Goal: Check status: Check status

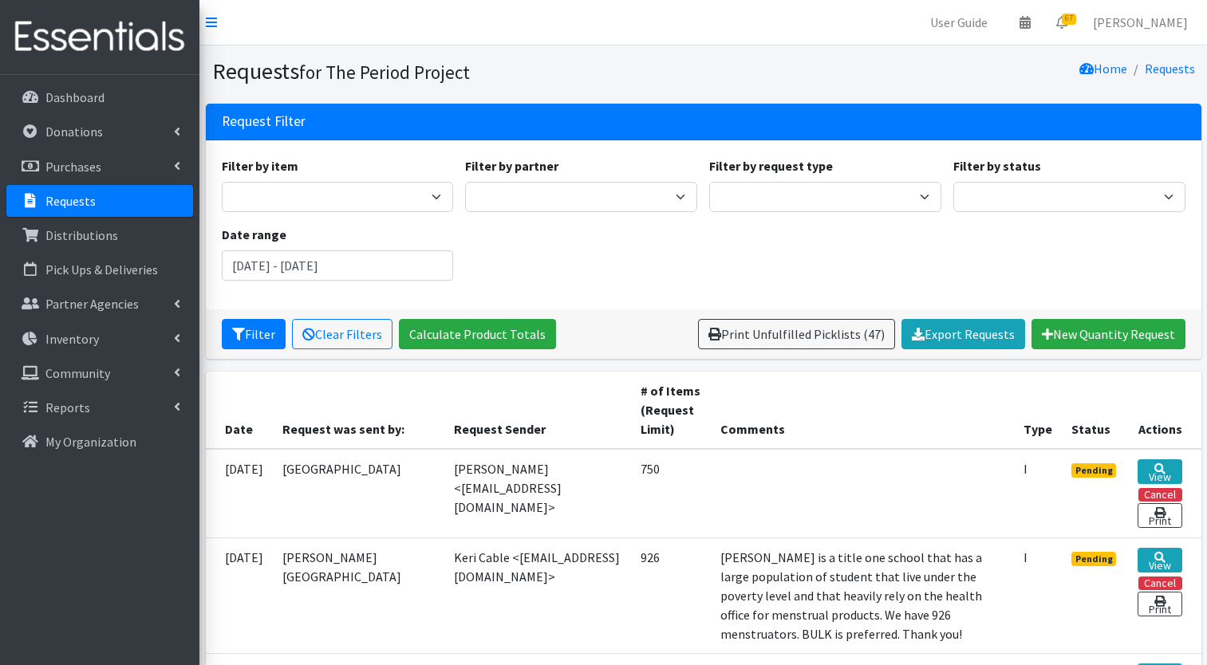
scroll to position [266, 0]
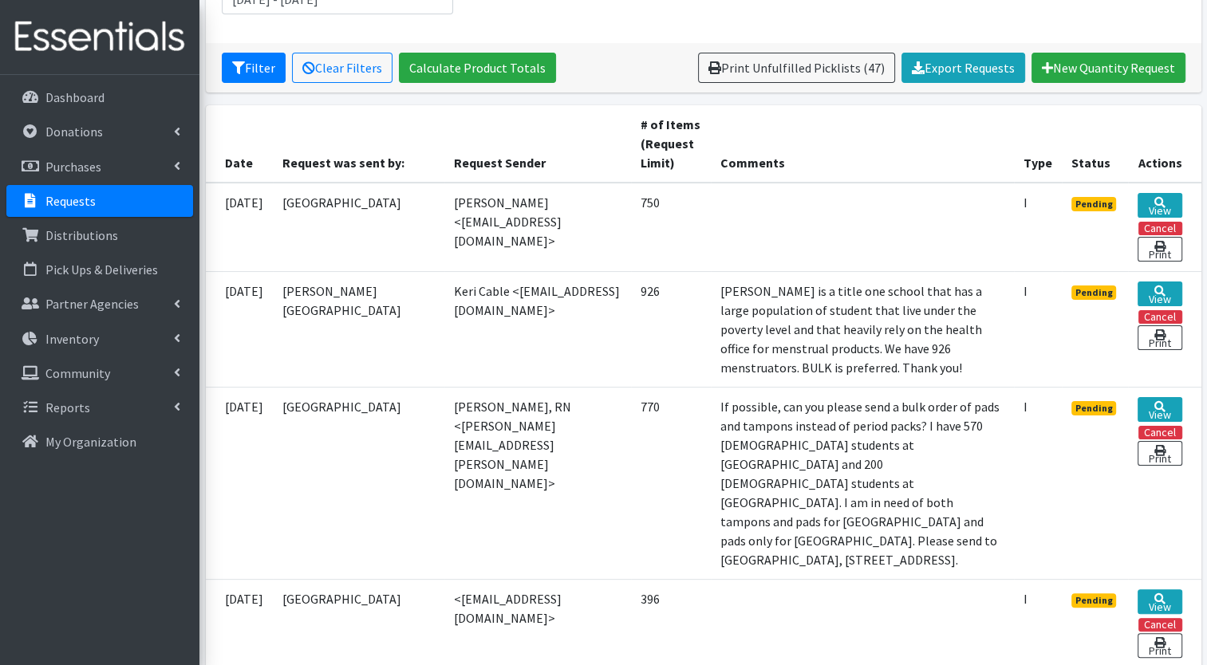
click at [86, 202] on p "Requests" at bounding box center [70, 201] width 50 height 16
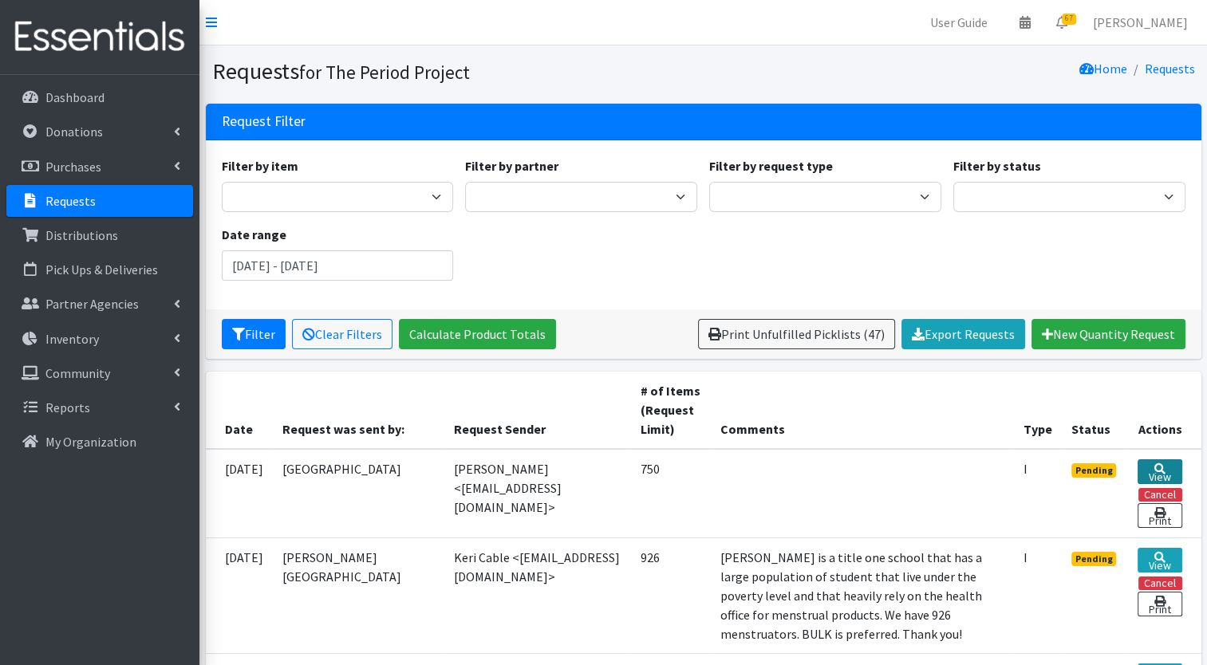
click at [1165, 467] on icon at bounding box center [1159, 468] width 11 height 11
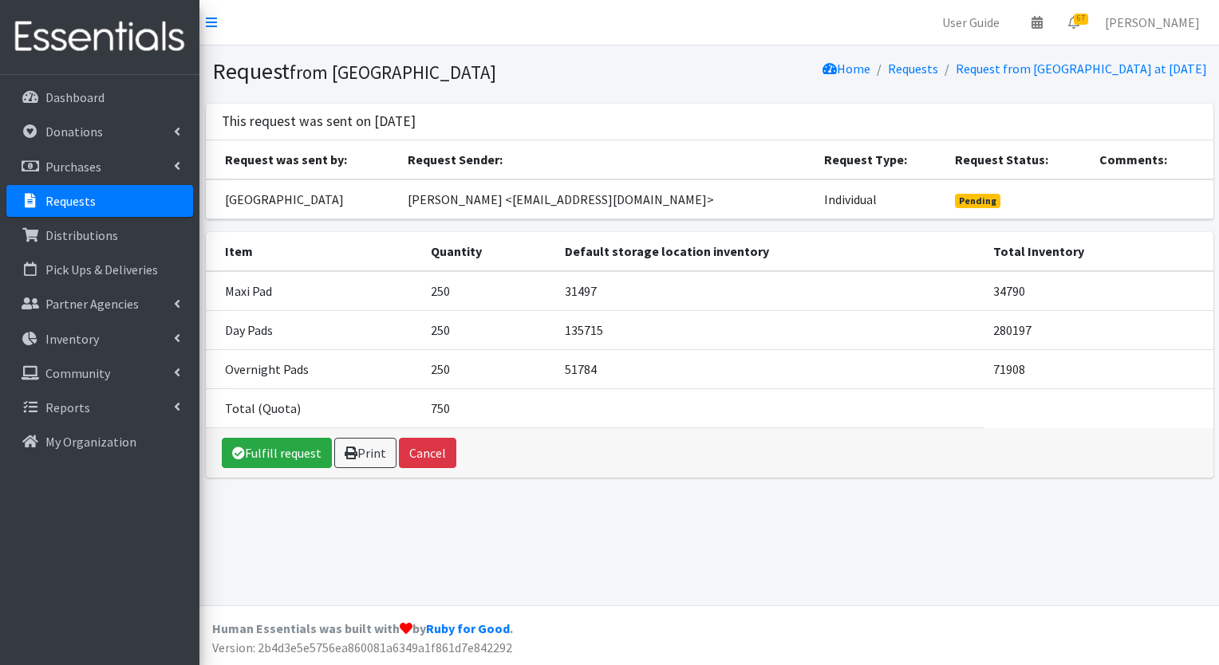
click at [31, 200] on icon at bounding box center [30, 201] width 21 height 14
